Goal: Task Accomplishment & Management: Manage account settings

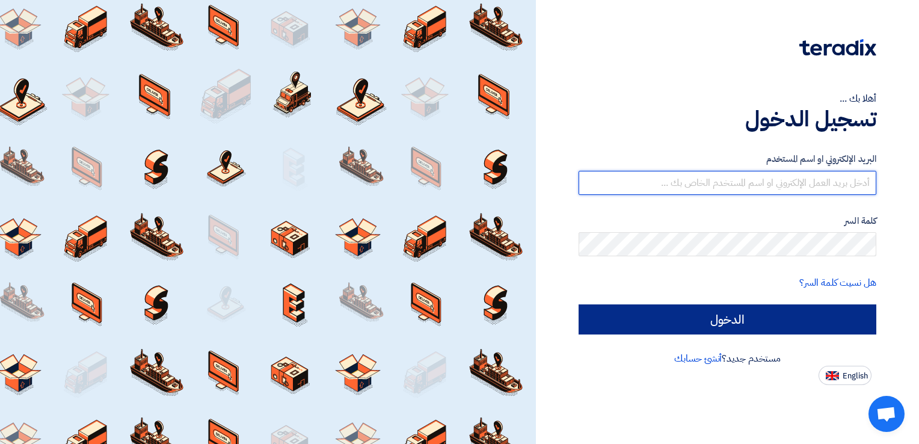
type input "[PERSON_NAME][EMAIL_ADDRESS][DOMAIN_NAME]"
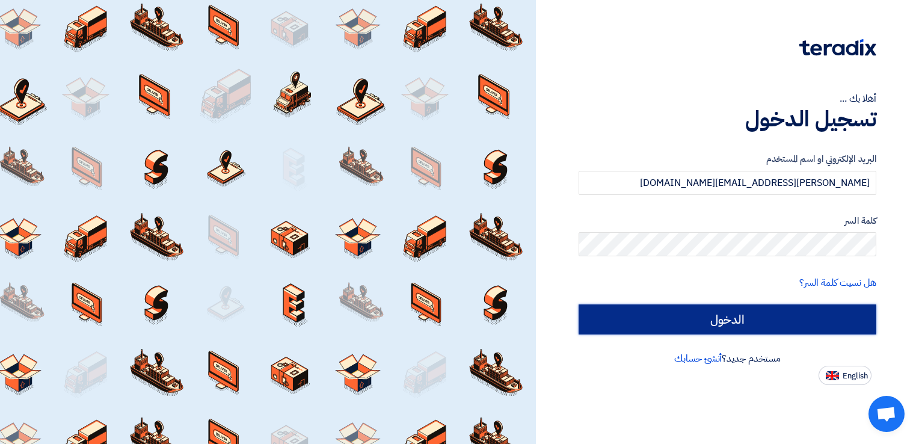
click at [757, 312] on input "الدخول" at bounding box center [728, 319] width 298 height 30
type input "Sign in"
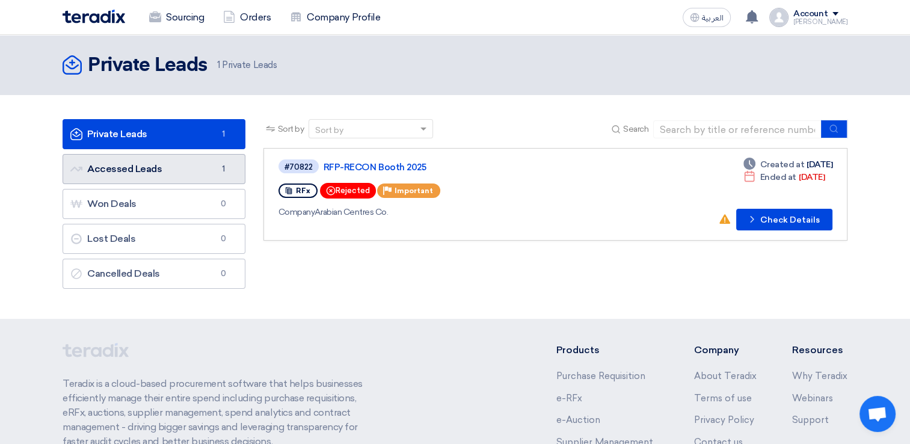
click at [175, 172] on link "Accessed Leads Accessed Leads 1" at bounding box center [154, 169] width 183 height 30
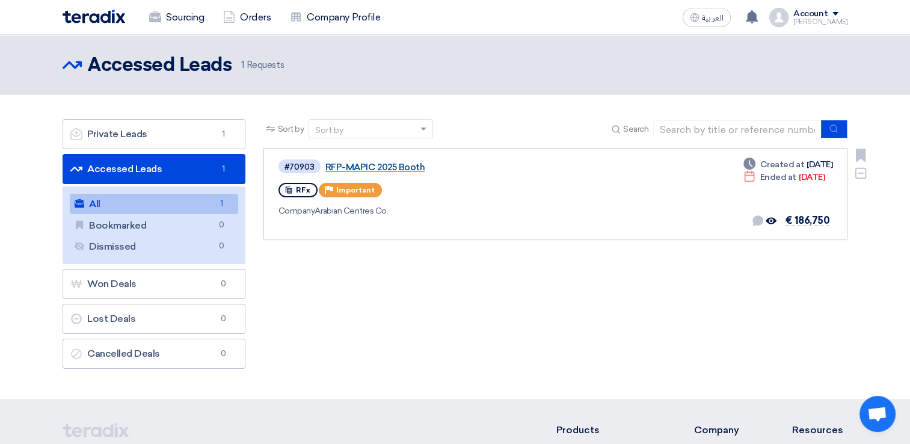
click at [368, 170] on link "RFP-MAPIC 2025 Booth" at bounding box center [475, 167] width 301 height 11
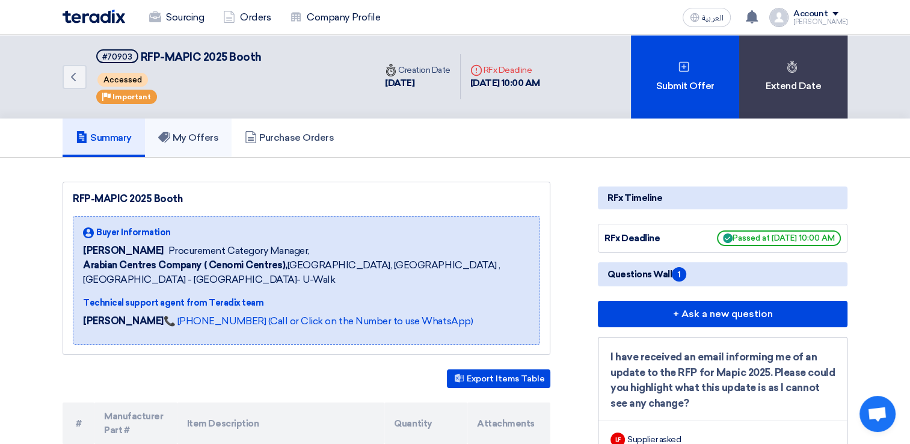
click at [200, 148] on link "My Offers" at bounding box center [188, 137] width 87 height 38
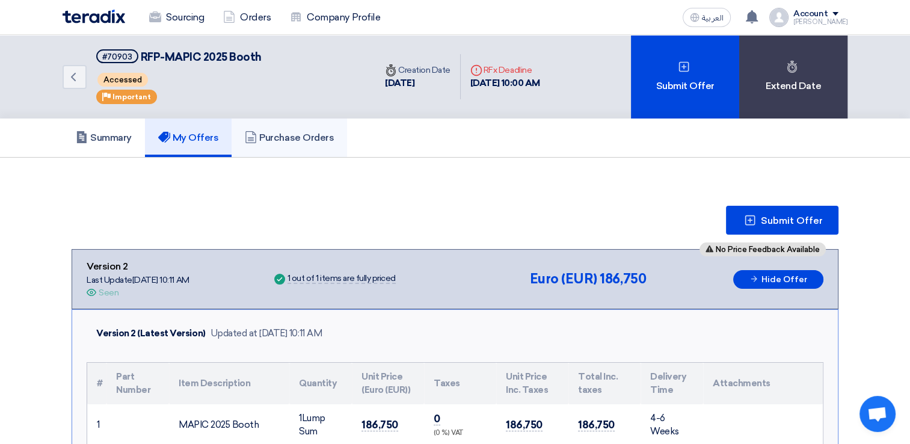
click at [248, 136] on icon at bounding box center [251, 137] width 12 height 12
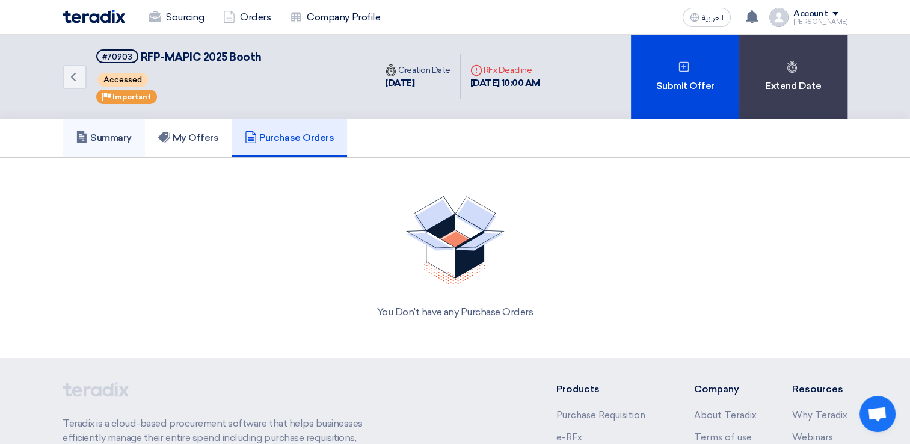
click at [111, 153] on link "Summary" at bounding box center [104, 137] width 82 height 38
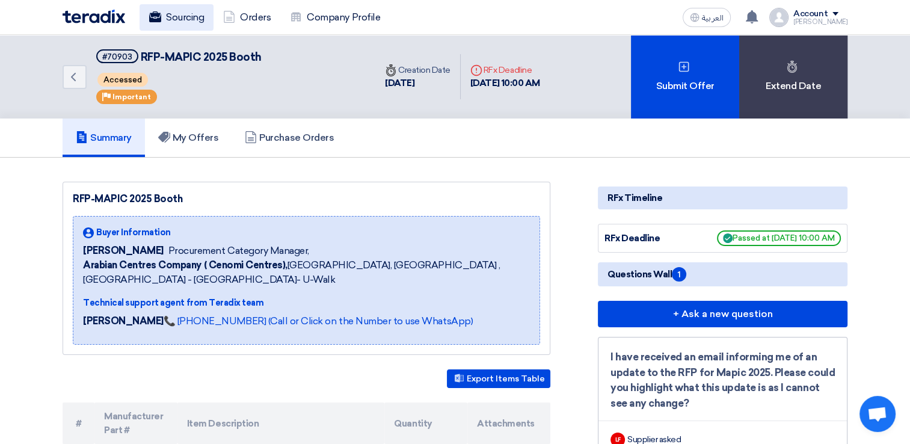
click at [197, 16] on link "Sourcing" at bounding box center [177, 17] width 74 height 26
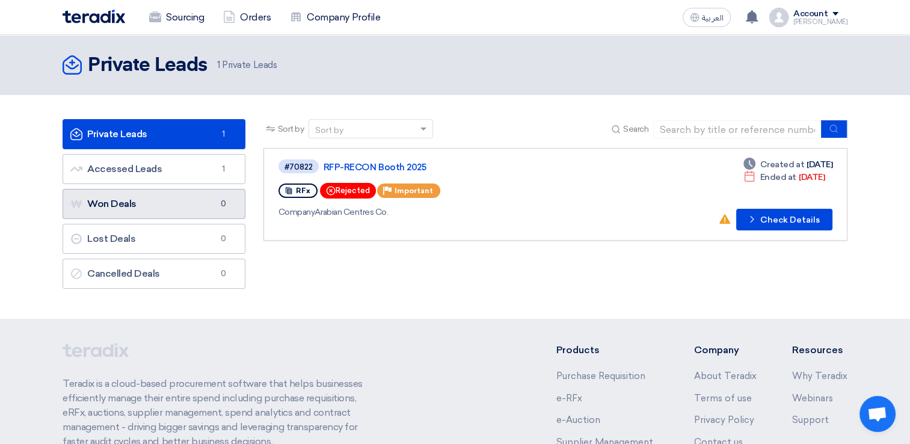
click at [183, 209] on link "Won Deals Won Deals 0" at bounding box center [154, 204] width 183 height 30
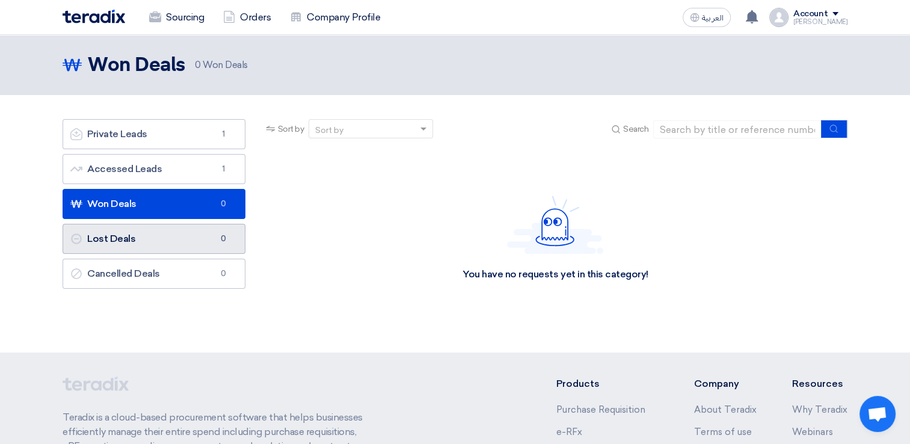
click at [183, 237] on link "Lost Deals Lost Deals 0" at bounding box center [154, 239] width 183 height 30
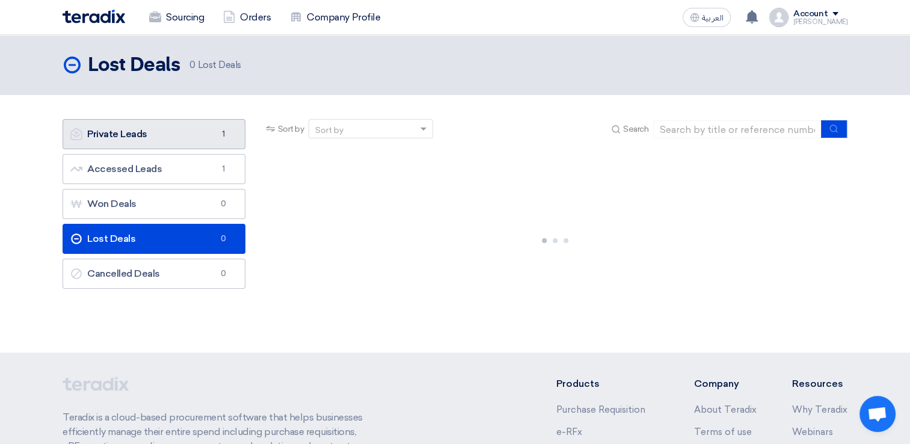
click at [167, 138] on link "Private Leads Private Leads 1" at bounding box center [154, 134] width 183 height 30
